Goal: Check status

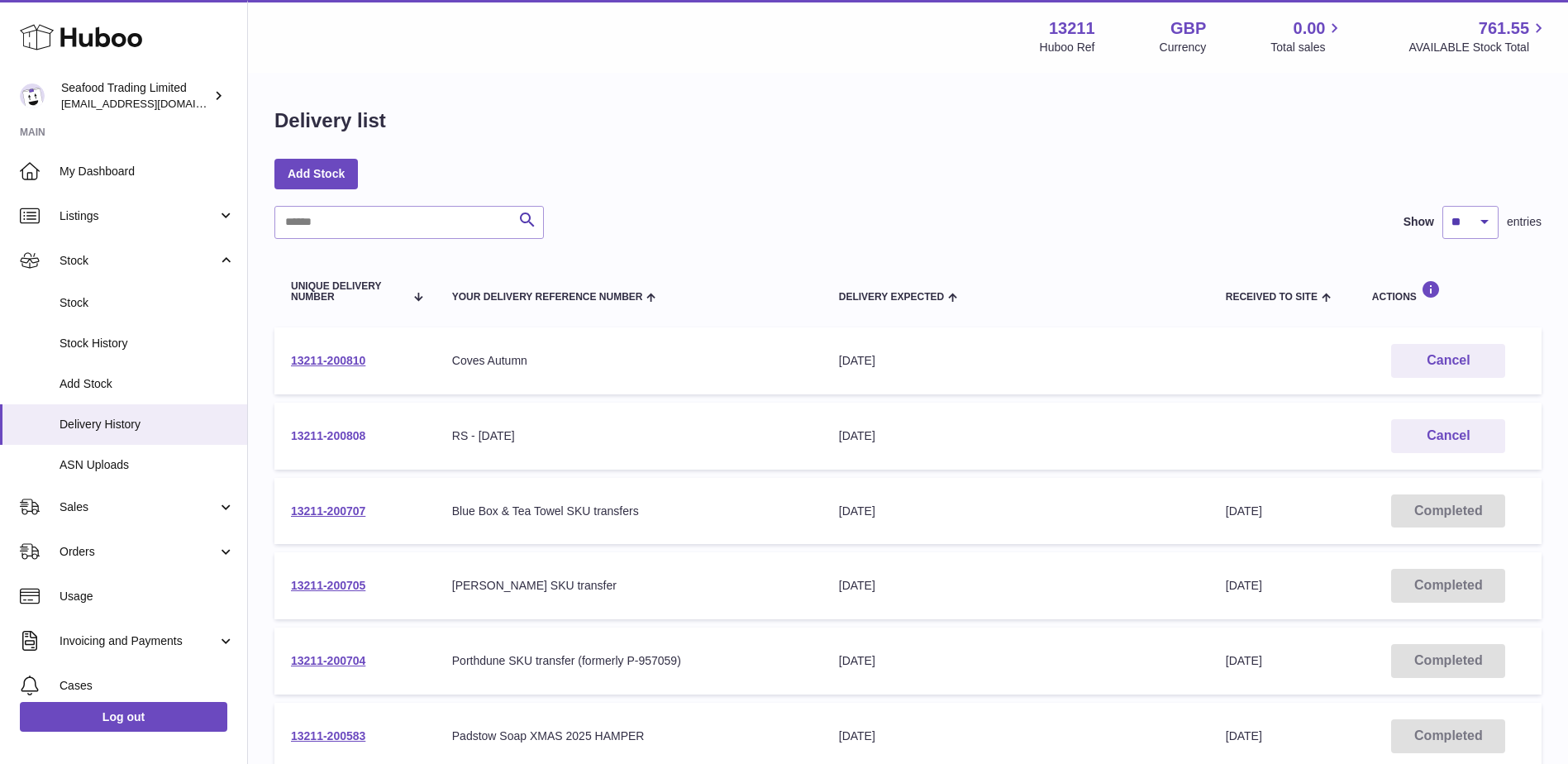
click at [314, 437] on link "13211-200808" at bounding box center [328, 436] width 74 height 14
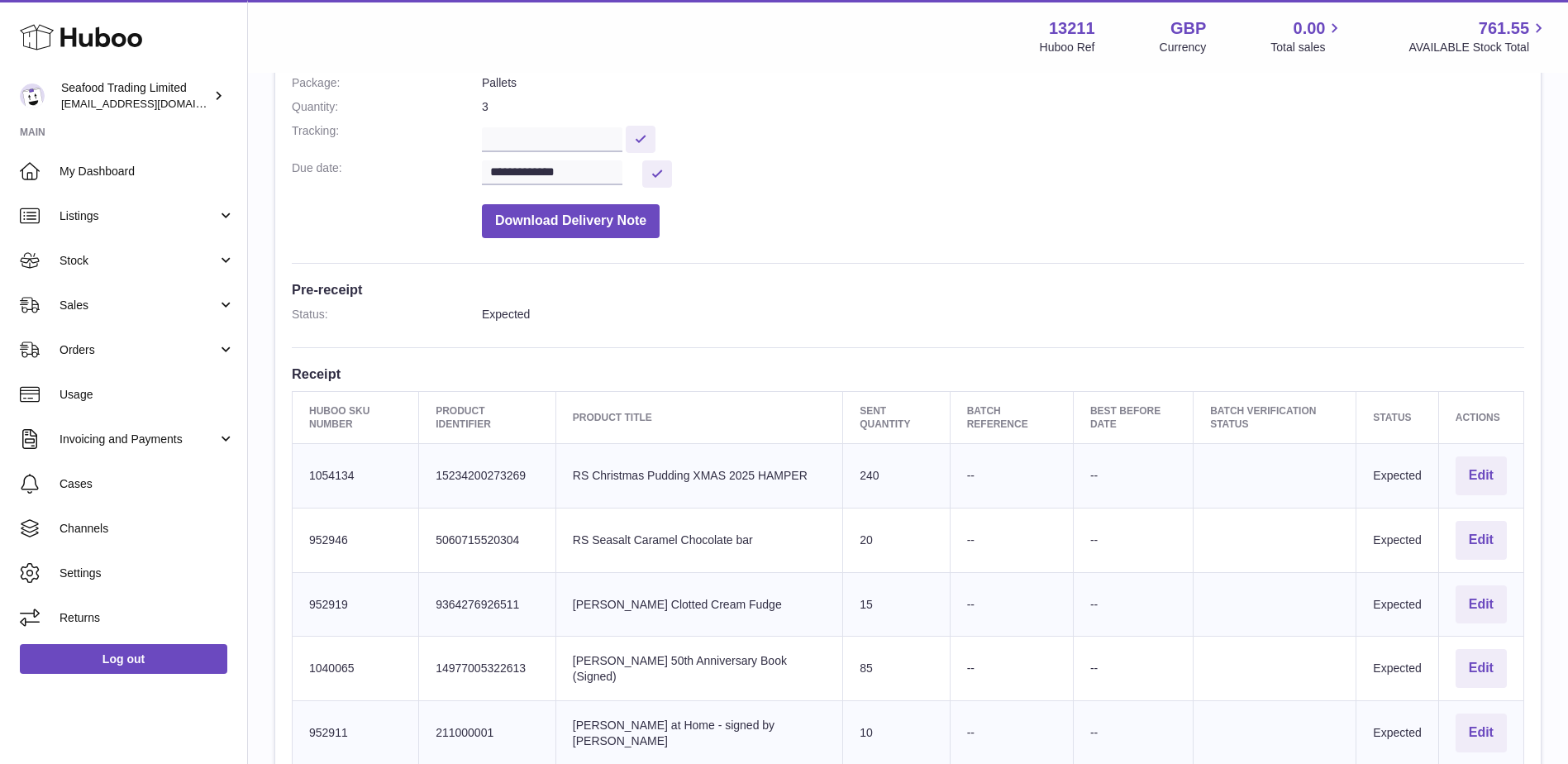
scroll to position [330, 0]
